Goal: Check status: Check status

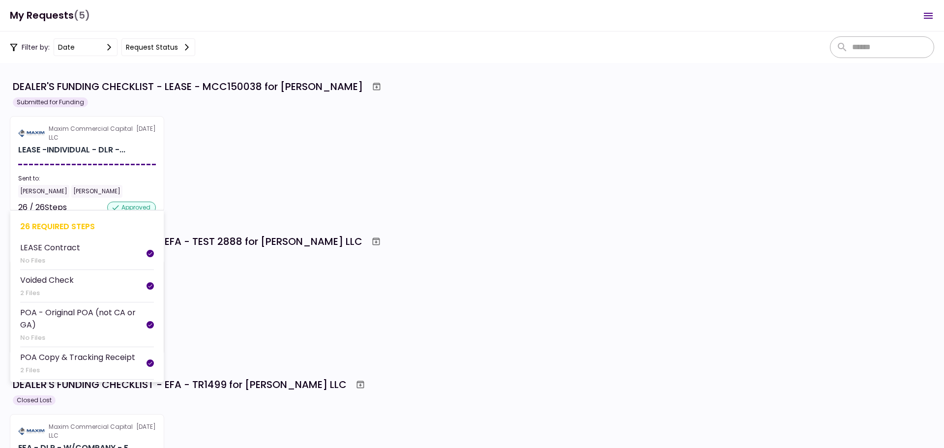
click at [87, 165] on div at bounding box center [87, 164] width 138 height 1
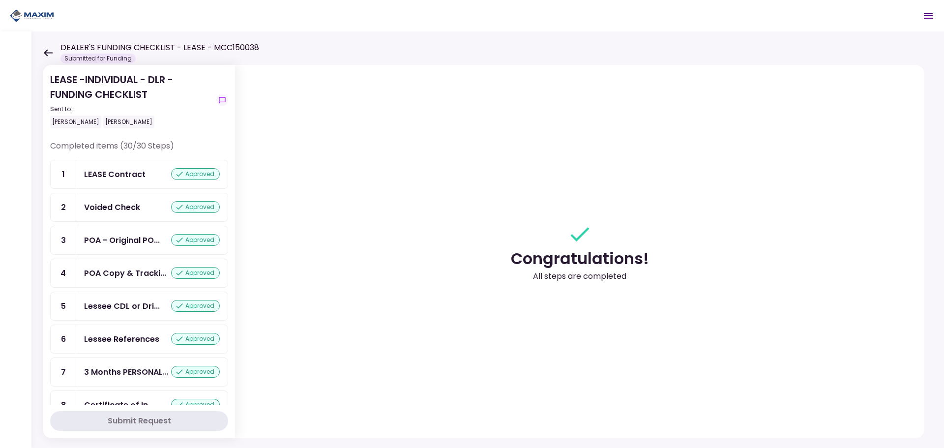
click at [49, 54] on icon at bounding box center [47, 52] width 9 height 7
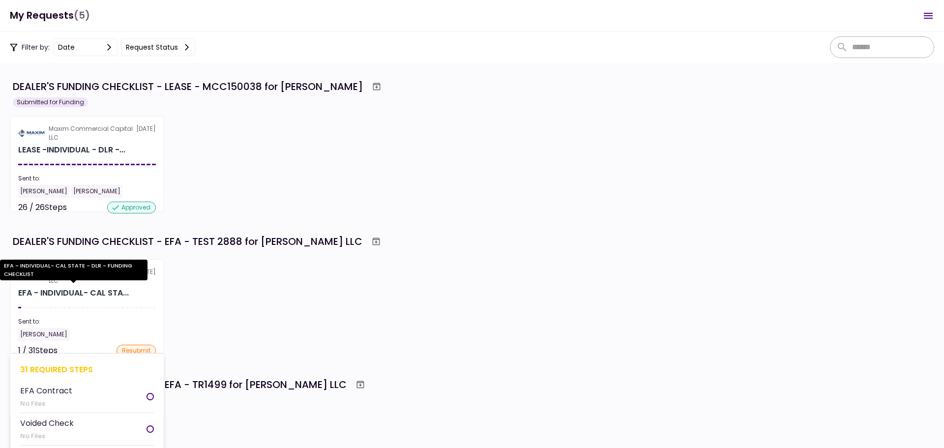
click at [83, 289] on div "EFA - INDIVIDUAL- CAL STA..." at bounding box center [73, 293] width 111 height 12
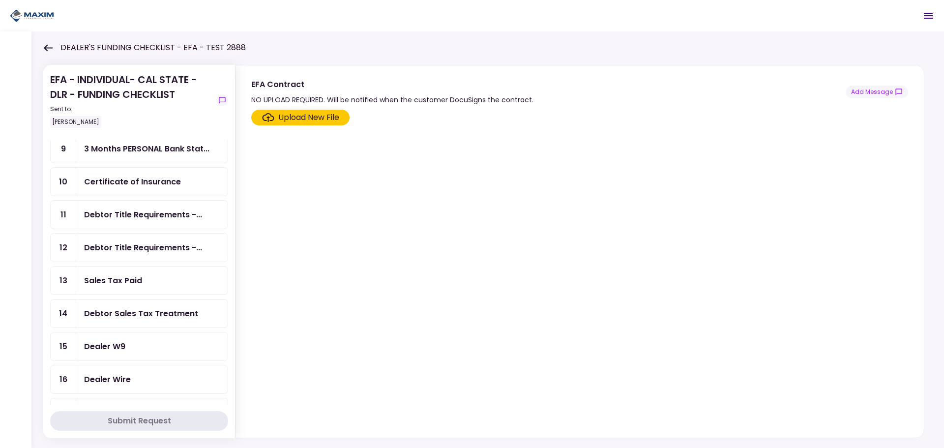
scroll to position [108, 0]
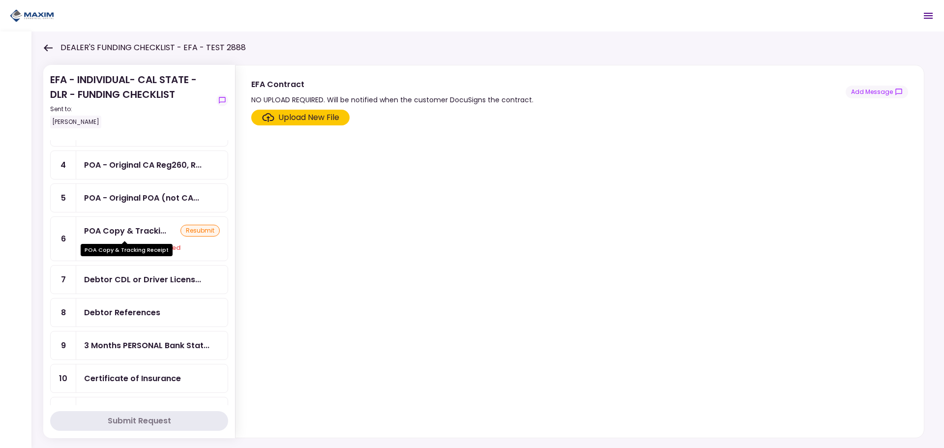
click at [160, 234] on div "POA Copy & Tracki..." at bounding box center [125, 231] width 82 height 12
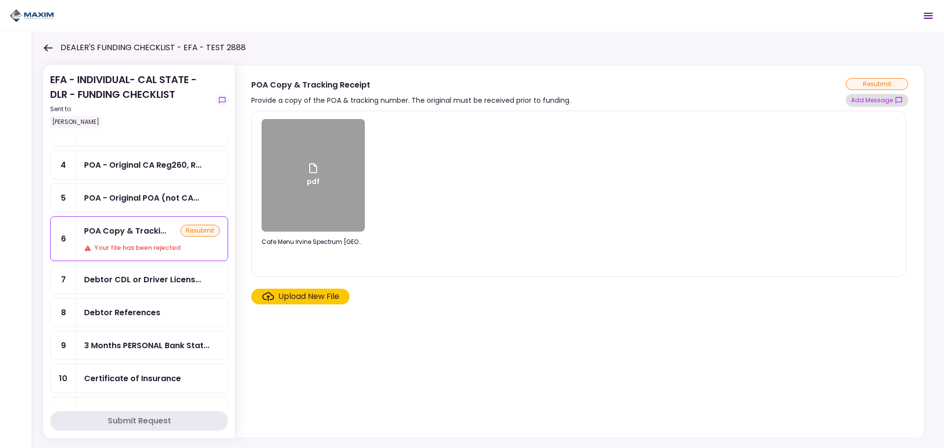
click at [872, 97] on button "Add Message" at bounding box center [877, 100] width 62 height 13
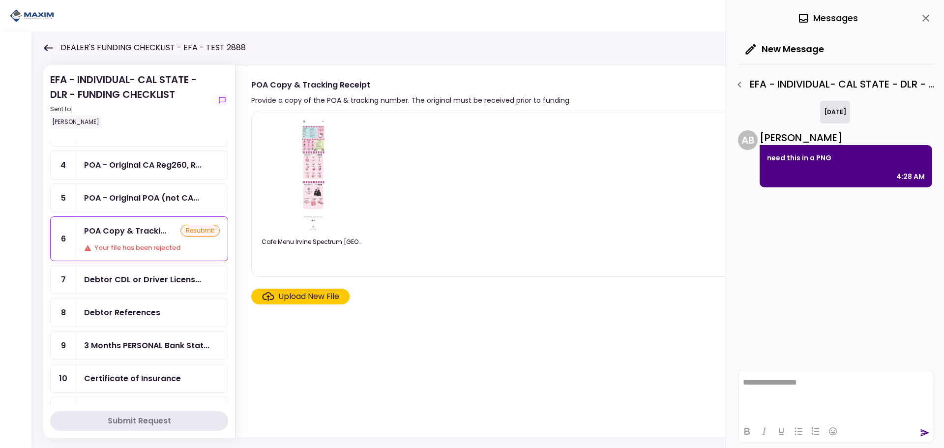
click at [838, 104] on div "[DATE]" at bounding box center [835, 112] width 30 height 23
click at [736, 85] on icon "button" at bounding box center [740, 85] width 12 height 12
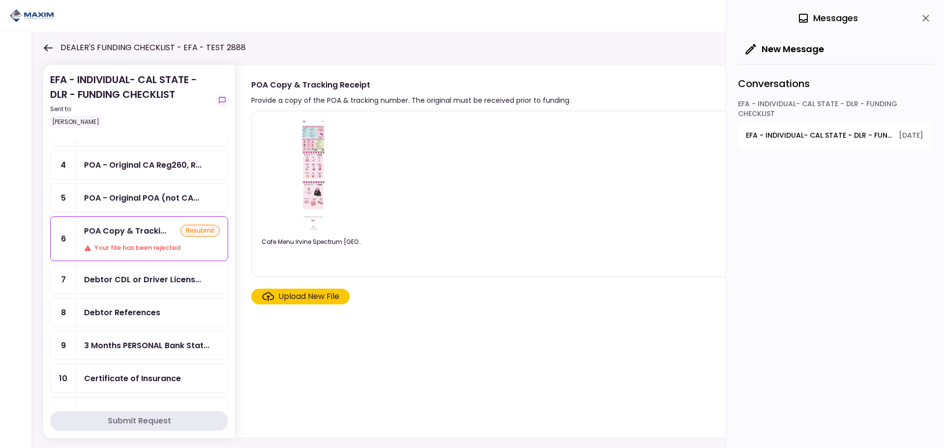
click at [821, 133] on span "EFA - INDIVIDUAL- CAL STATE - DLR - FUNDING CHECKLIST - POA Copy & Tracking Rec…" at bounding box center [819, 135] width 146 height 10
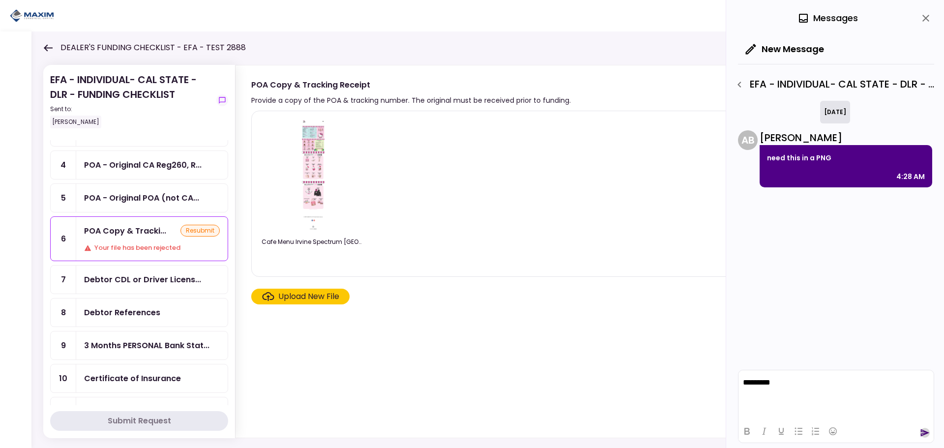
click at [923, 435] on icon "send" at bounding box center [925, 432] width 9 height 7
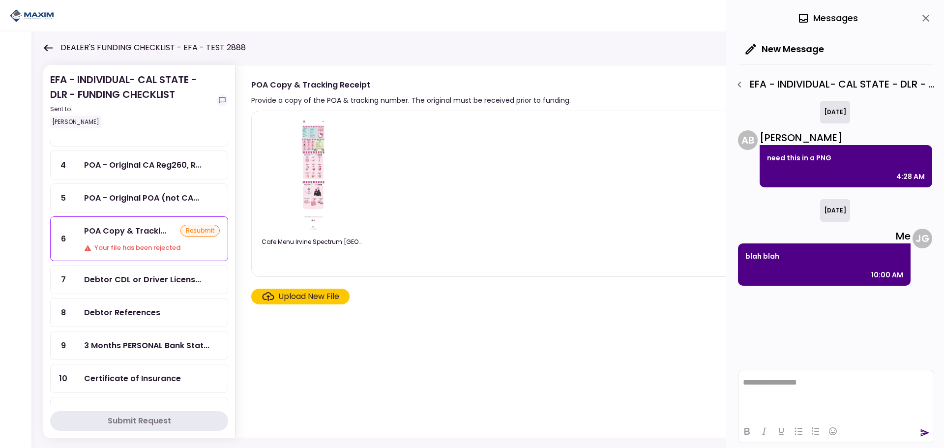
click at [923, 20] on icon "close" at bounding box center [926, 18] width 12 height 12
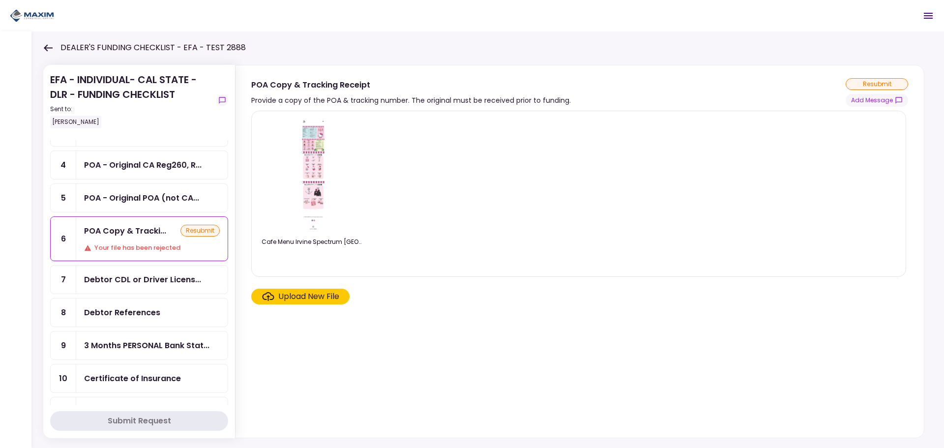
click at [52, 53] on div "DEALER'S FUNDING CHECKLIST - EFA - TEST 2888" at bounding box center [144, 48] width 203 height 12
click at [45, 45] on icon at bounding box center [47, 47] width 9 height 7
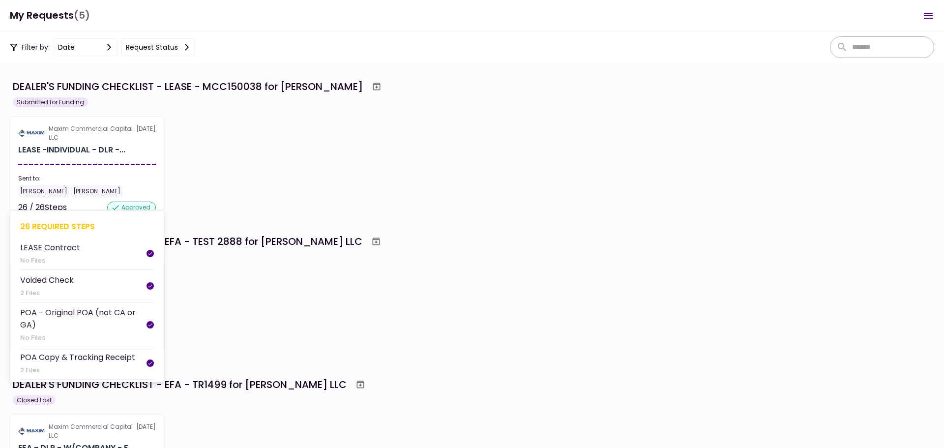
click at [120, 180] on div "Sent to:" at bounding box center [87, 178] width 138 height 9
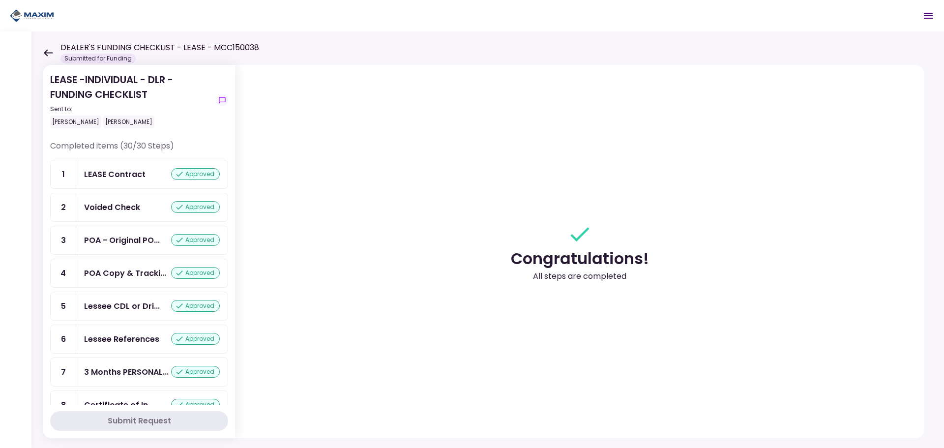
click at [42, 50] on div "LEASE -INDIVIDUAL - DLR - FUNDING CHECKLIST Sent to: [PERSON_NAME] [PERSON_NAME…" at bounding box center [487, 239] width 912 height 416
click at [50, 54] on icon at bounding box center [47, 52] width 9 height 7
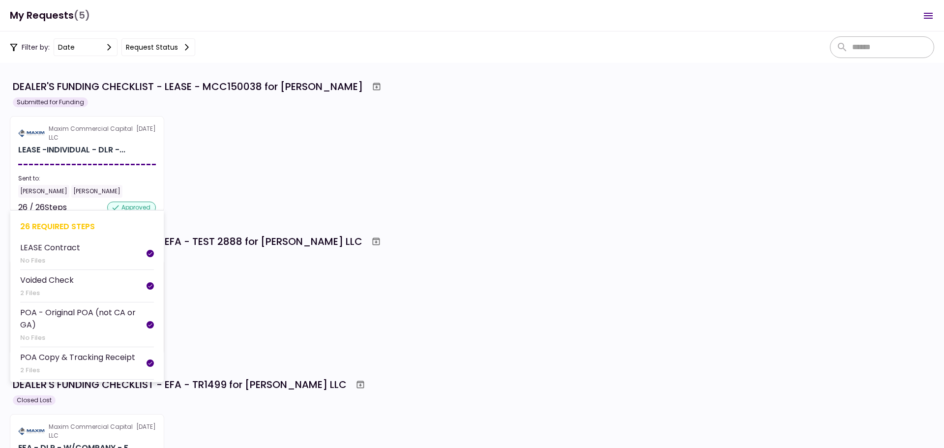
click at [108, 169] on section "Maxim Commercial Capital LLC [DATE] LEASE -INDIVIDUAL - DLR -... Sent to: [PERS…" at bounding box center [87, 164] width 154 height 96
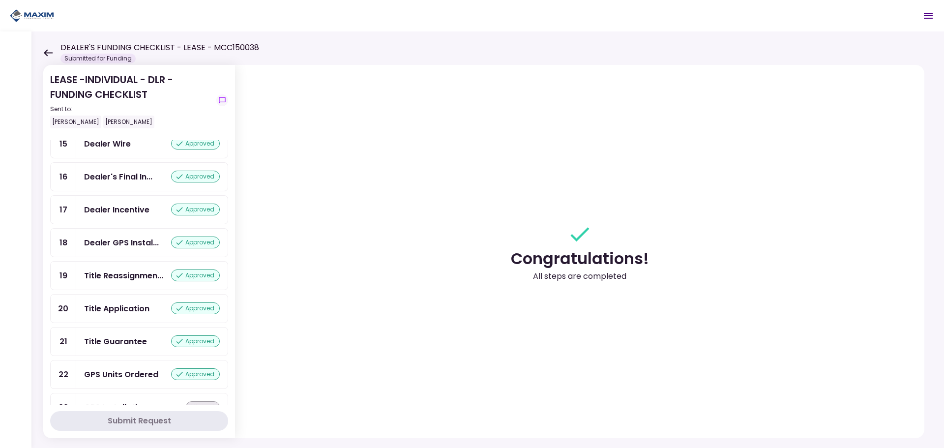
scroll to position [737, 0]
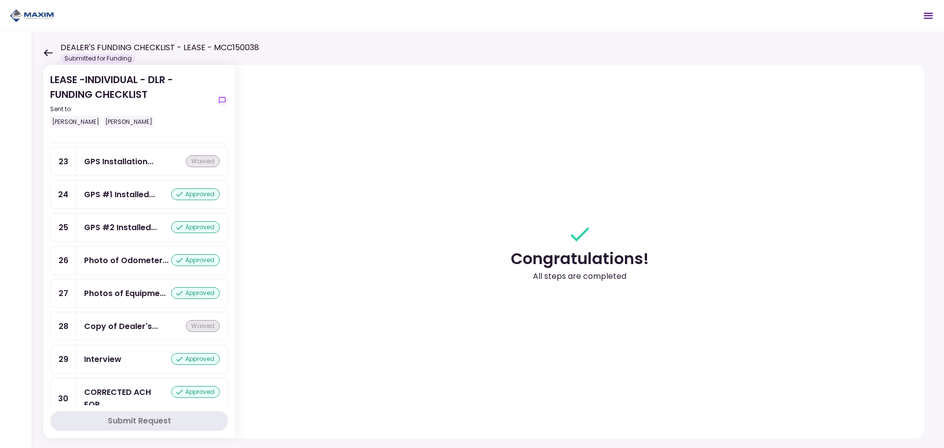
click at [42, 50] on div "LEASE -INDIVIDUAL - DLR - FUNDING CHECKLIST Sent to: [PERSON_NAME] [PERSON_NAME…" at bounding box center [487, 239] width 912 height 416
click at [46, 51] on icon at bounding box center [48, 52] width 9 height 7
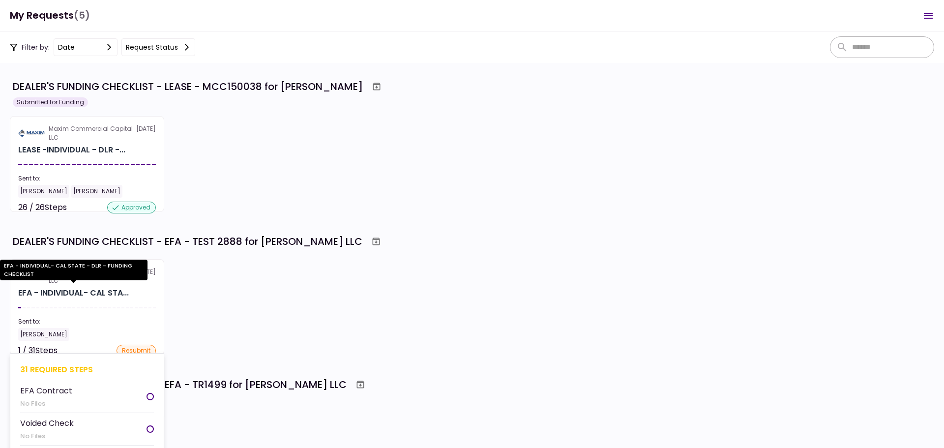
click at [102, 293] on div "EFA - INDIVIDUAL- CAL STA..." at bounding box center [73, 293] width 111 height 12
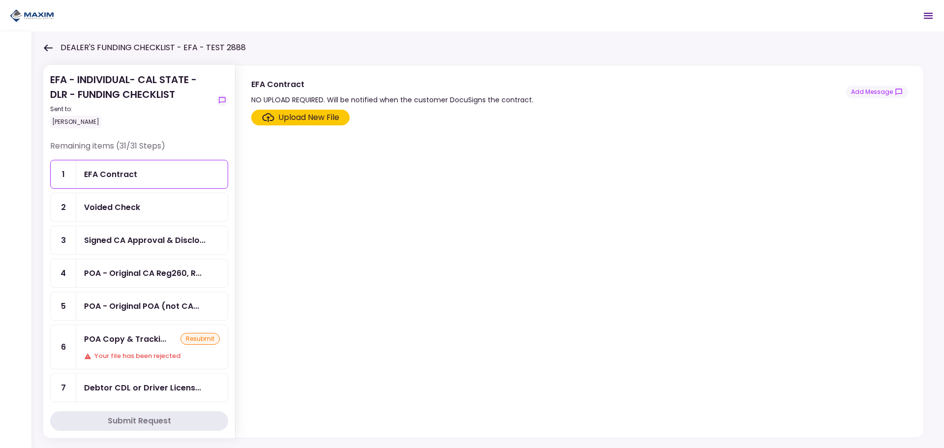
click at [150, 236] on div "Signed CA Approval & Disclo..." at bounding box center [144, 240] width 121 height 12
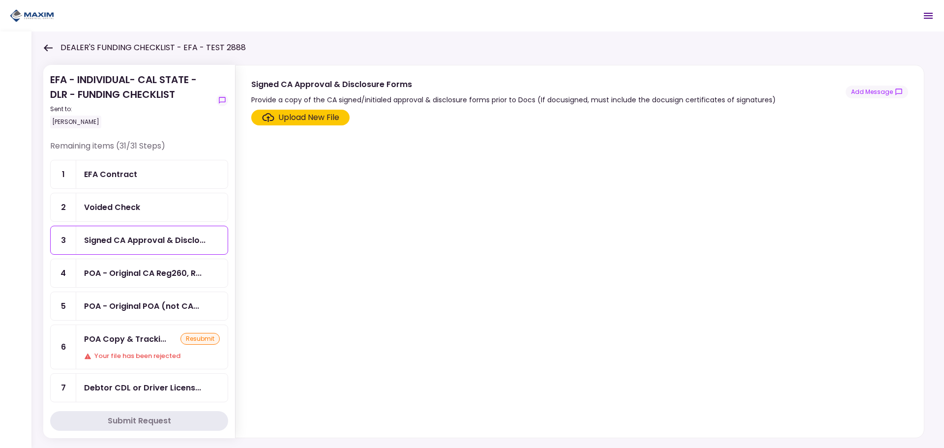
drag, startPoint x: 244, startPoint y: 102, endPoint x: 698, endPoint y: 92, distance: 454.4
click at [698, 92] on section "Signed CA Approval & Disclosure Forms Provide a copy of the CA signed/initialed…" at bounding box center [579, 85] width 688 height 40
click at [106, 272] on div "POA - Original CA Reg260, R..." at bounding box center [143, 273] width 118 height 12
click at [130, 270] on div "POA - Original CA Reg260, R..." at bounding box center [143, 273] width 118 height 12
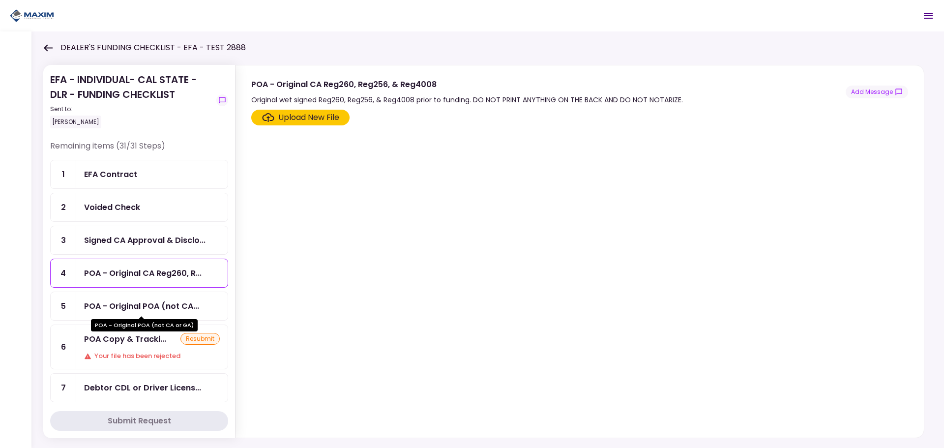
click at [121, 304] on div "POA - Original POA (not CA..." at bounding box center [141, 306] width 115 height 12
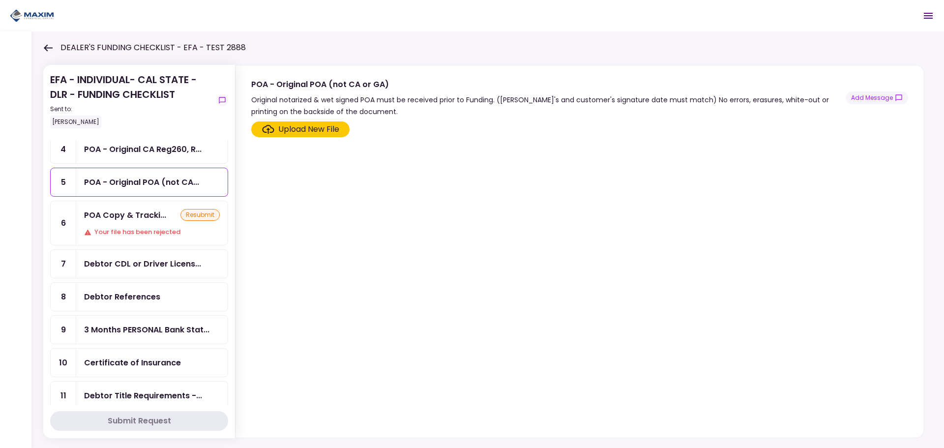
scroll to position [147, 0]
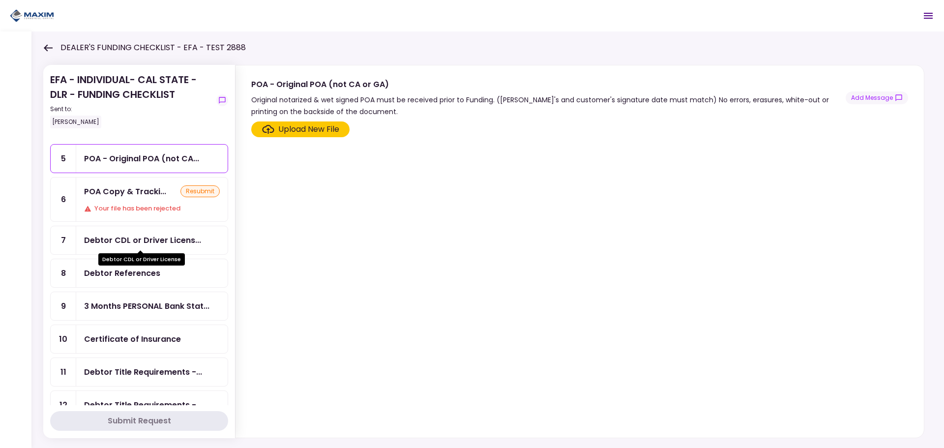
click at [130, 243] on div "Debtor CDL or Driver Licens..." at bounding box center [142, 240] width 117 height 12
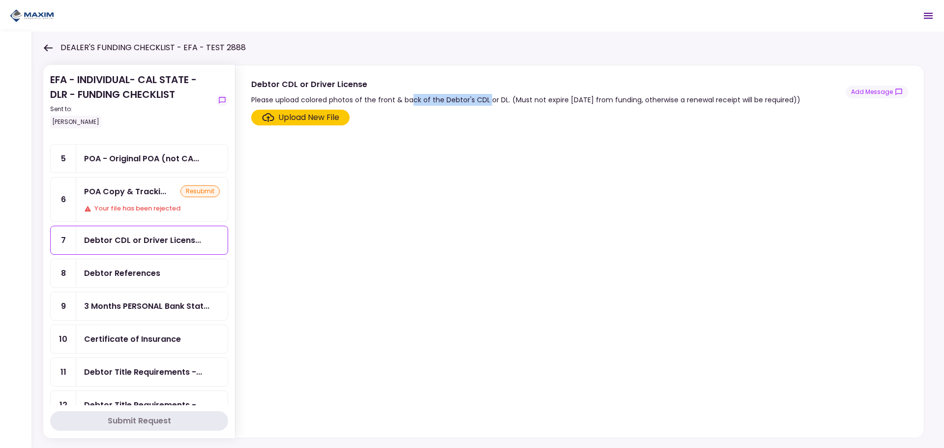
drag, startPoint x: 413, startPoint y: 98, endPoint x: 487, endPoint y: 97, distance: 74.2
click at [487, 97] on div "Please upload colored photos of the front & back of the Debtor's CDL or DL. (Mu…" at bounding box center [525, 100] width 549 height 12
drag, startPoint x: 538, startPoint y: 101, endPoint x: 638, endPoint y: 99, distance: 100.3
click at [638, 99] on div "Please upload colored photos of the front & back of the Debtor's CDL or DL. (Mu…" at bounding box center [525, 100] width 549 height 12
drag, startPoint x: 676, startPoint y: 99, endPoint x: 751, endPoint y: 104, distance: 75.9
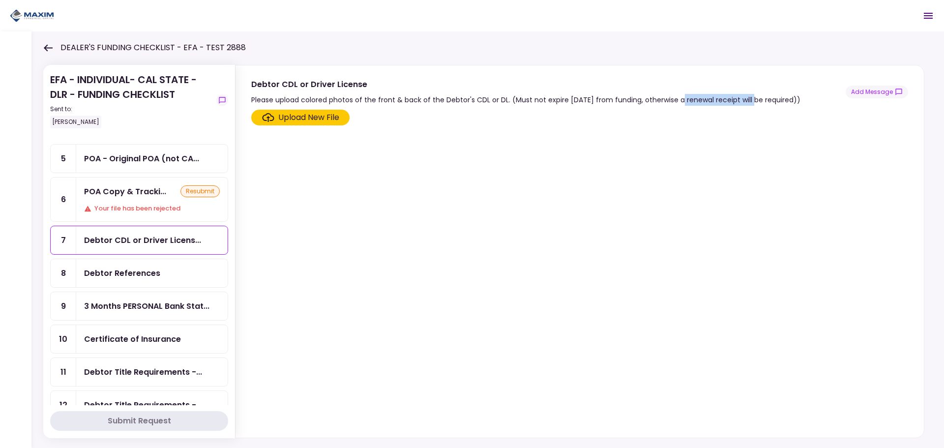
click at [751, 104] on div "Please upload colored photos of the front & back of the Debtor's CDL or DL. (Mu…" at bounding box center [525, 100] width 549 height 12
click at [135, 330] on div "Certificate of Insurance" at bounding box center [151, 339] width 151 height 28
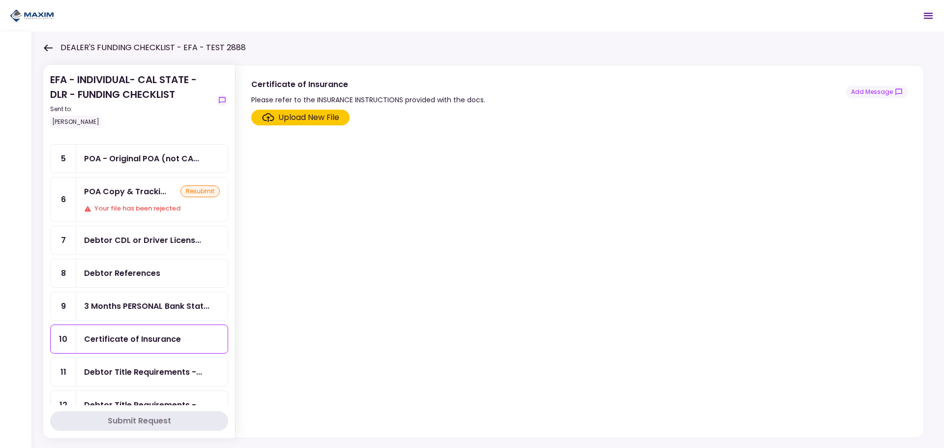
click at [128, 332] on div "Certificate of Insurance" at bounding box center [151, 339] width 151 height 28
drag, startPoint x: 283, startPoint y: 101, endPoint x: 452, endPoint y: 106, distance: 168.7
click at [452, 106] on div "Certificate of Insurance Please refer to the INSURANCE INSTRUCTIONS provided wi…" at bounding box center [579, 251] width 689 height 373
click at [496, 103] on div "Certificate of Insurance Please refer to the INSURANCE INSTRUCTIONS provided wi…" at bounding box center [579, 92] width 657 height 28
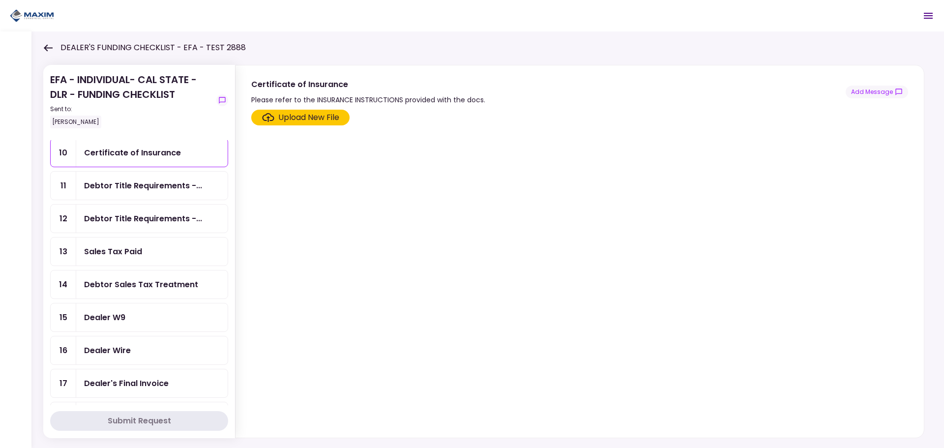
scroll to position [393, 0]
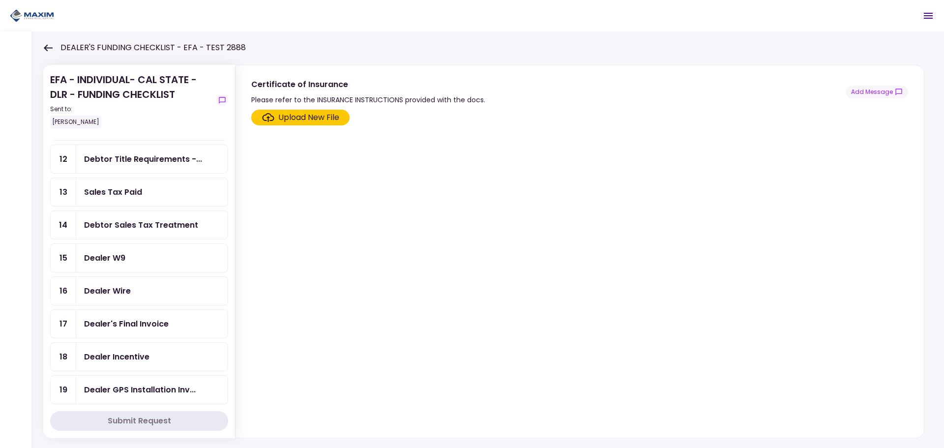
click at [113, 264] on div "Dealer W9" at bounding box center [104, 258] width 41 height 12
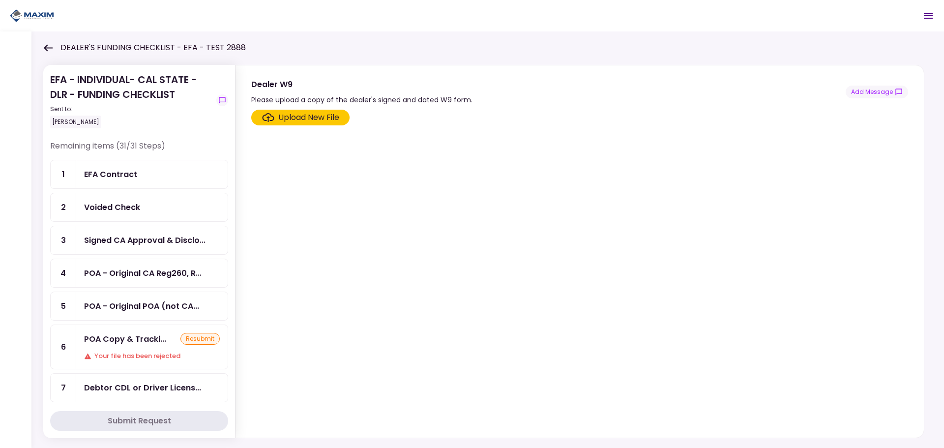
click at [50, 45] on icon at bounding box center [47, 47] width 9 height 7
